Goal: Navigation & Orientation: Find specific page/section

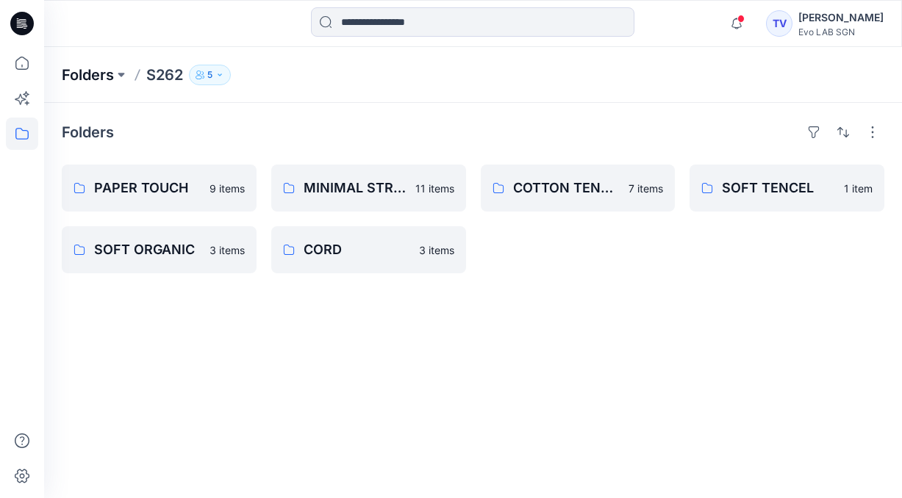
click at [99, 76] on p "Folders" at bounding box center [88, 75] width 52 height 21
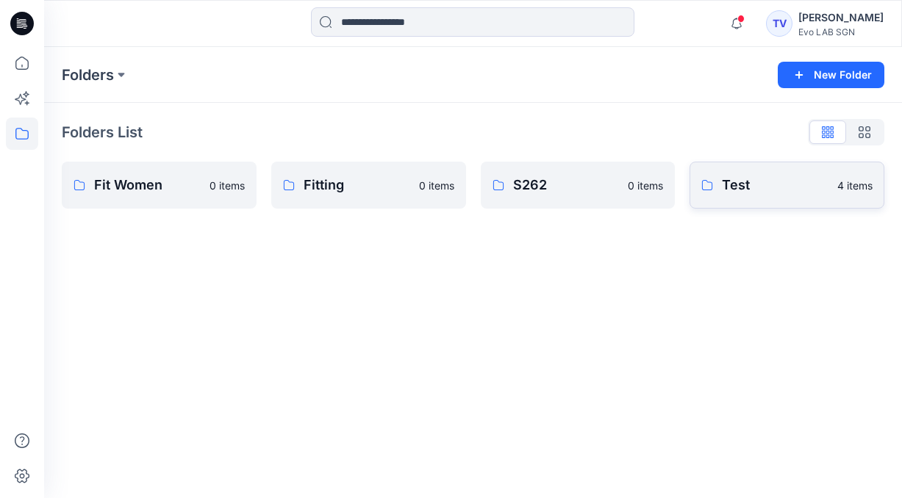
click at [847, 192] on p "4 items" at bounding box center [854, 185] width 35 height 15
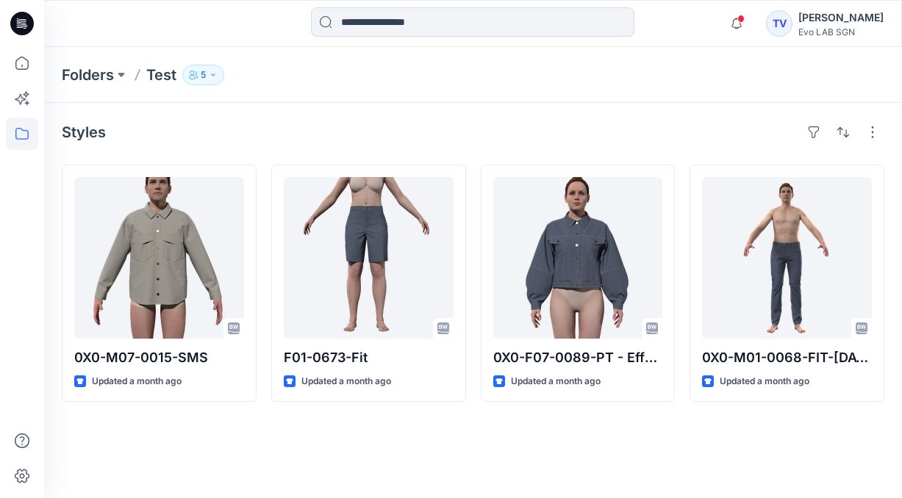
click at [85, 132] on h4 "Styles" at bounding box center [84, 133] width 44 height 18
click at [94, 79] on p "Folders" at bounding box center [88, 75] width 52 height 21
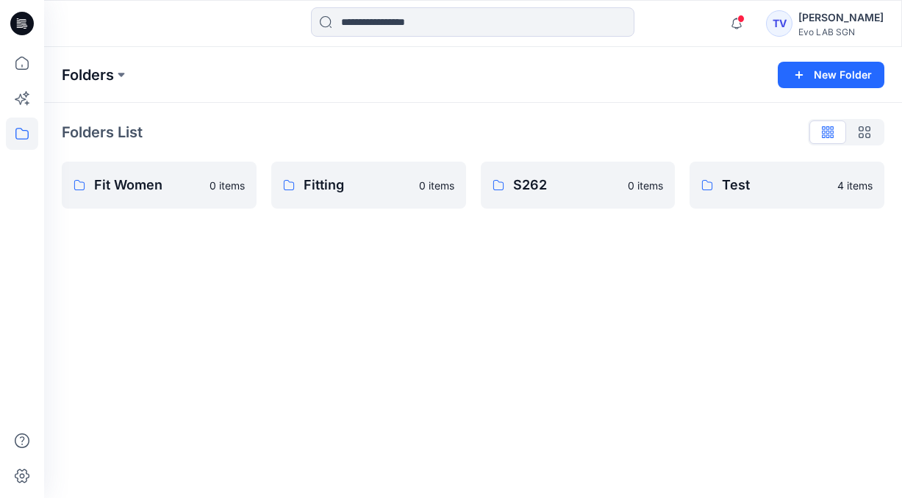
click at [111, 70] on p "Folders" at bounding box center [88, 75] width 52 height 21
click at [121, 76] on button at bounding box center [121, 75] width 15 height 21
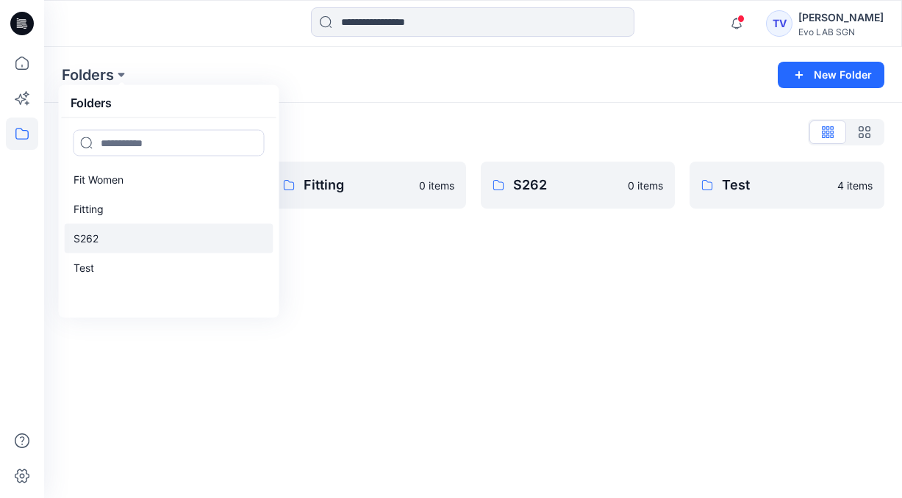
click at [90, 237] on p "S262" at bounding box center [86, 239] width 25 height 18
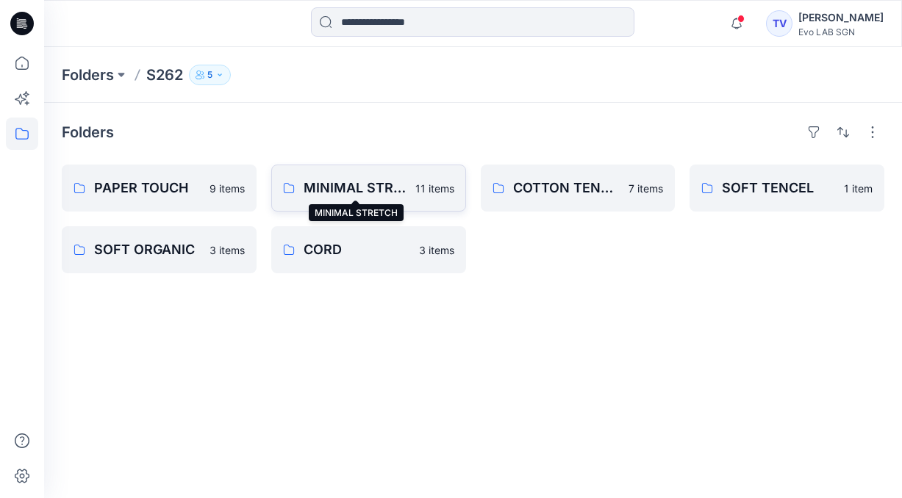
click at [343, 189] on p "MINIMAL STRETCH" at bounding box center [355, 188] width 103 height 21
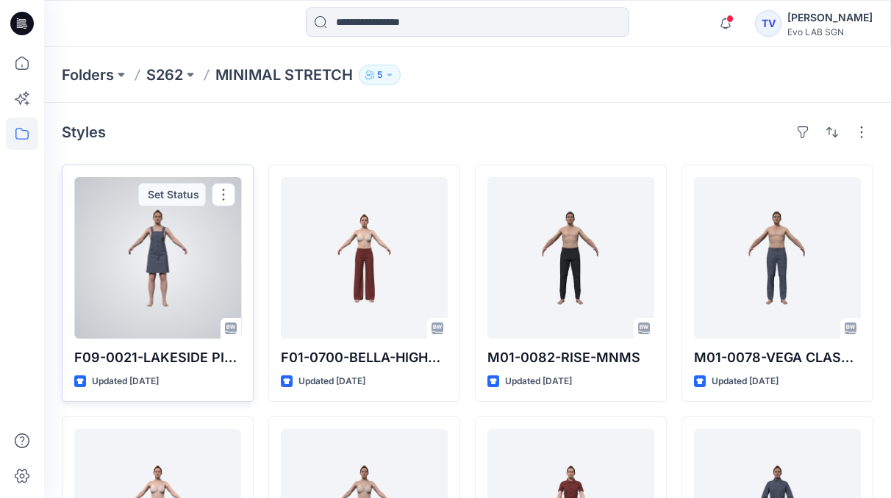
click at [173, 235] on div at bounding box center [157, 258] width 167 height 162
